Goal: Task Accomplishment & Management: Complete application form

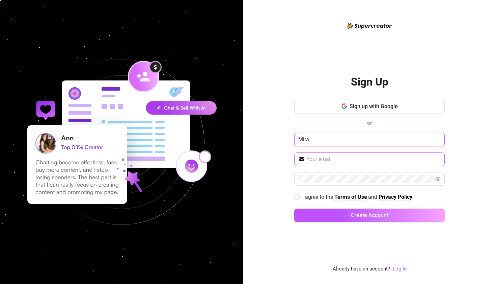
type input "Mira"
type input "info@miropawells.com"
click at [296, 197] on input "I agree to the Terms of Use and Privacy Policy" at bounding box center [297, 196] width 5 height 5
checkbox input "true"
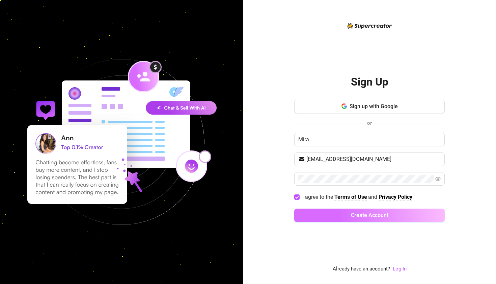
click at [338, 214] on button "Create Account" at bounding box center [370, 215] width 151 height 14
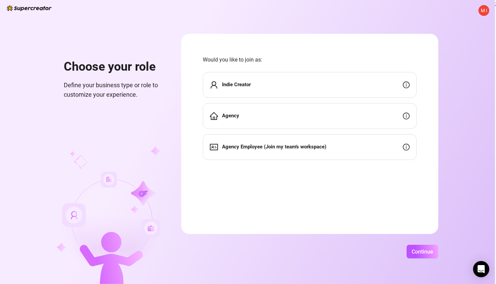
click at [381, 85] on div "Indie Creator" at bounding box center [310, 85] width 214 height 26
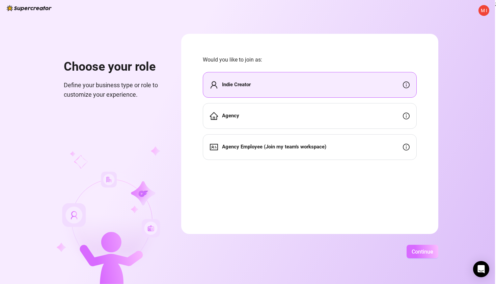
click at [435, 255] on button "Continue" at bounding box center [423, 252] width 32 height 14
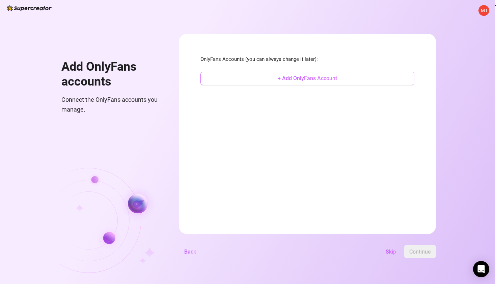
click at [333, 83] on button "+ Add OnlyFans Account" at bounding box center [308, 79] width 214 height 14
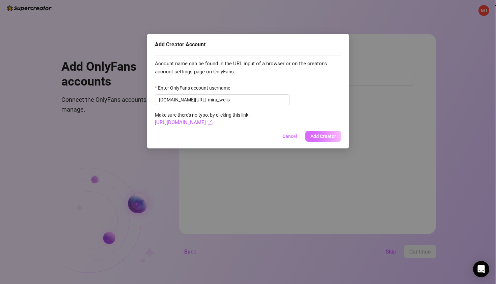
type input "mira_wells"
click at [331, 135] on span "Add Creator" at bounding box center [324, 135] width 26 height 5
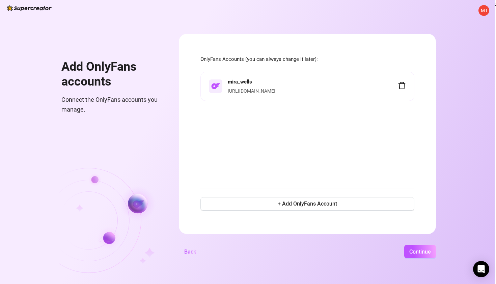
click at [362, 141] on div "mira_wells https://onlyfans.com/mira_wells" at bounding box center [308, 126] width 214 height 109
click at [431, 254] on span "Continue" at bounding box center [421, 251] width 22 height 6
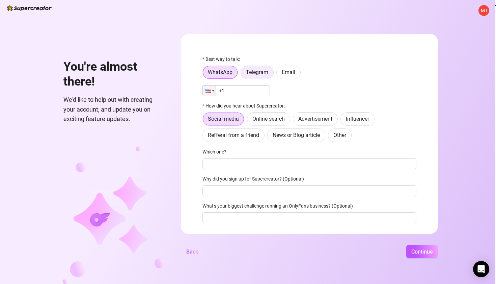
click at [261, 71] on span "Telegram" at bounding box center [257, 72] width 22 height 6
click at [243, 74] on input "Telegram" at bounding box center [243, 74] width 0 height 0
click at [233, 72] on span "WhatsApp" at bounding box center [220, 72] width 25 height 6
click at [205, 74] on input "WhatsApp" at bounding box center [205, 74] width 0 height 0
click at [259, 72] on span "Telegram" at bounding box center [257, 72] width 22 height 6
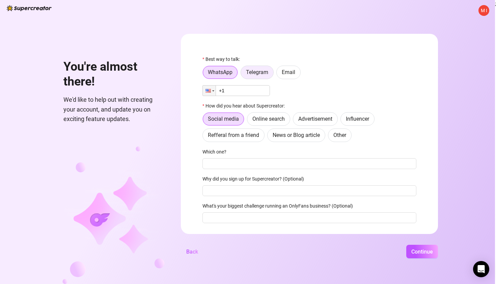
click at [243, 74] on input "Telegram" at bounding box center [243, 74] width 0 height 0
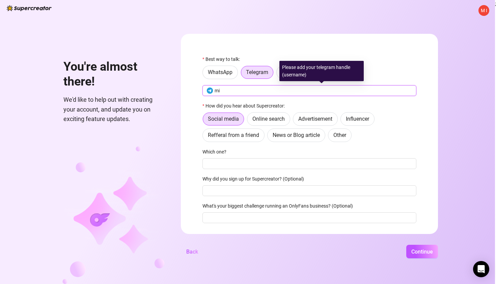
type input "m"
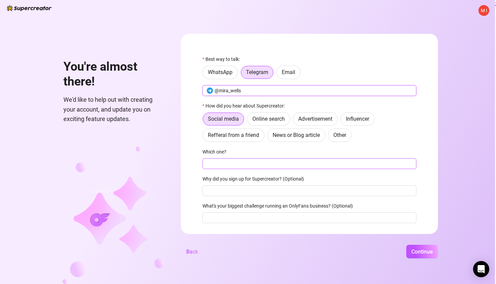
type input "@mira_wells"
click at [263, 164] on input "Which one?" at bounding box center [310, 163] width 214 height 11
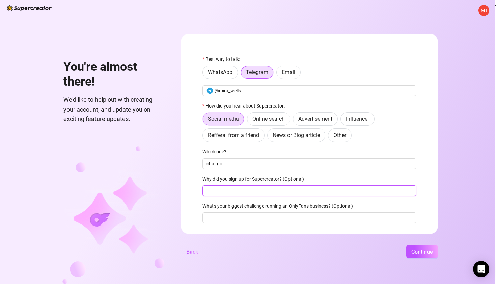
drag, startPoint x: 263, startPoint y: 164, endPoint x: 264, endPoint y: 195, distance: 30.7
click at [264, 195] on input "Why did you sign up for Supercreator? (Optional)" at bounding box center [310, 190] width 214 height 11
click at [251, 165] on input "chat got" at bounding box center [310, 163] width 214 height 11
type input "chat gpt"
click at [233, 191] on input "Why did you sign up for Supercreator? (Optional)" at bounding box center [310, 190] width 214 height 11
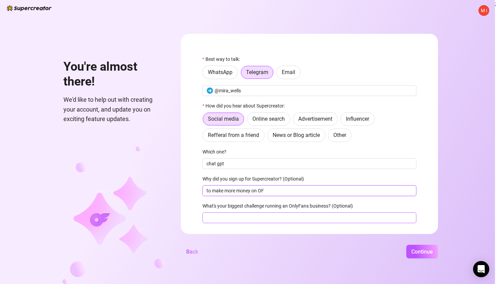
type input "to make more money on OF"
type input "increase the sales"
click at [430, 253] on span "Continue" at bounding box center [423, 251] width 22 height 6
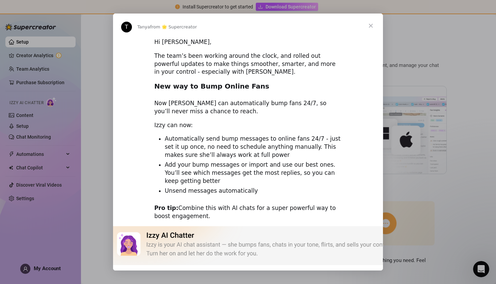
click at [373, 26] on span "Close" at bounding box center [371, 26] width 24 height 24
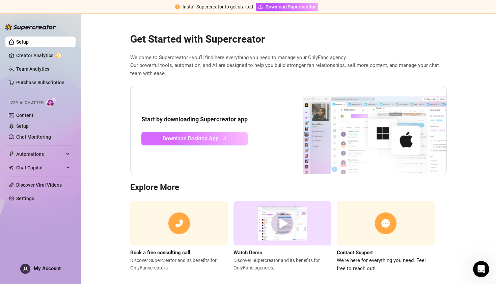
click at [218, 139] on span "Download Desktop App" at bounding box center [191, 138] width 56 height 8
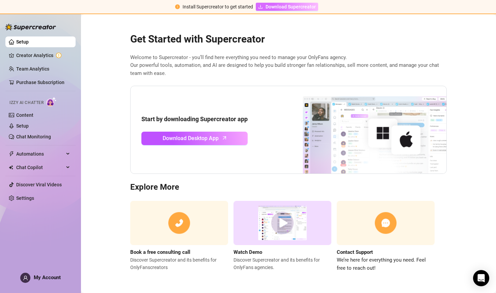
click at [277, 6] on span "Download Supercreator" at bounding box center [291, 6] width 50 height 7
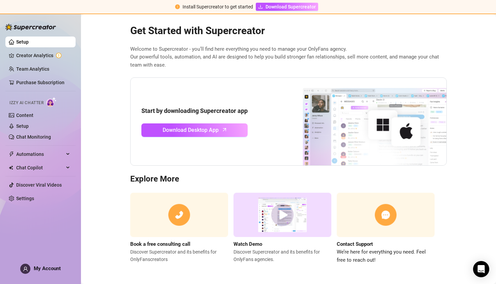
scroll to position [8, 0]
click at [284, 216] on img at bounding box center [283, 215] width 98 height 44
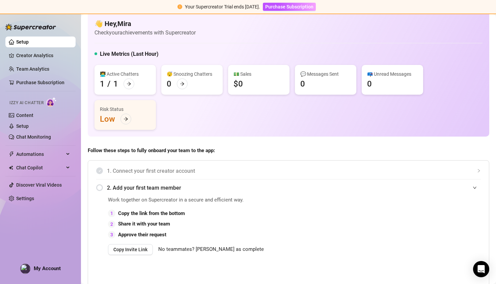
scroll to position [0, 0]
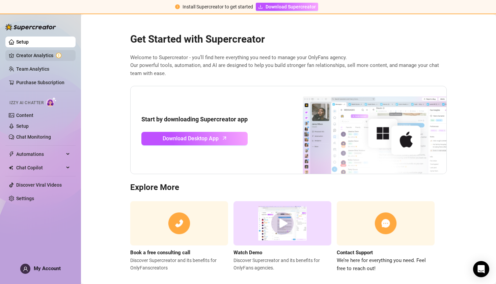
click at [32, 54] on link "Creator Analytics" at bounding box center [43, 55] width 54 height 11
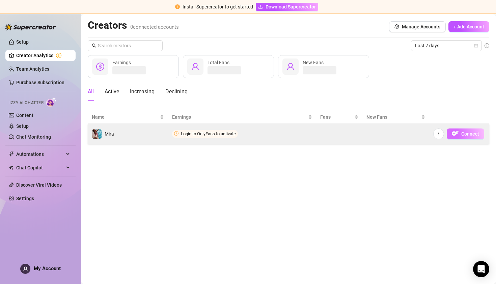
click at [461, 134] on button "Connect" at bounding box center [465, 133] width 37 height 11
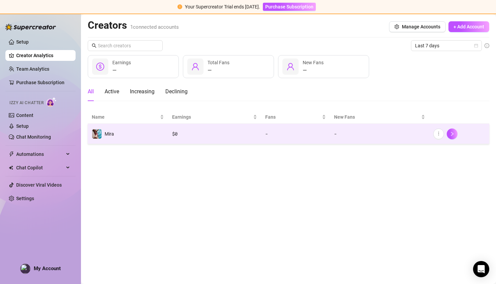
click at [232, 6] on span "Your Supercreator Trial ends [DATE]." at bounding box center [222, 6] width 75 height 5
